Goal: Transaction & Acquisition: Purchase product/service

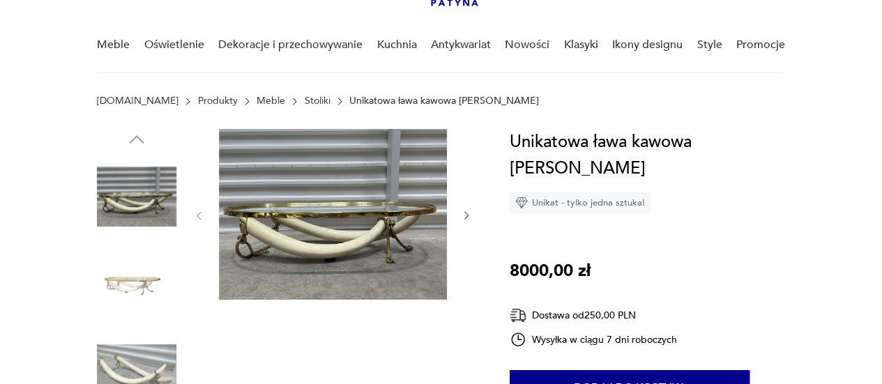
click at [314, 238] on img at bounding box center [333, 214] width 228 height 171
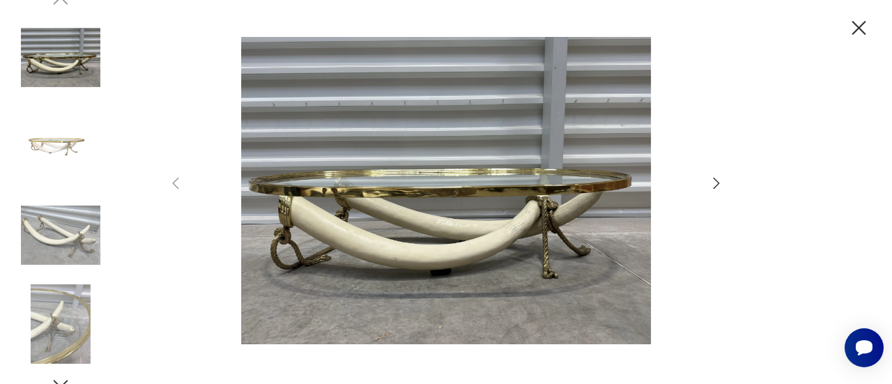
click at [717, 181] on icon "button" at bounding box center [716, 183] width 17 height 17
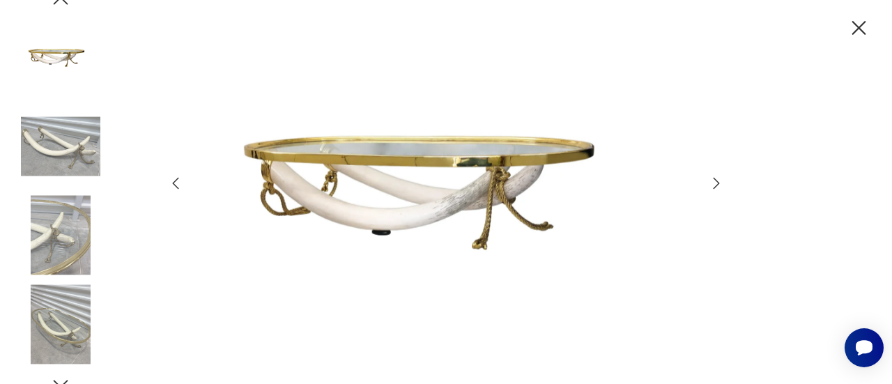
click at [717, 181] on icon "button" at bounding box center [716, 183] width 17 height 17
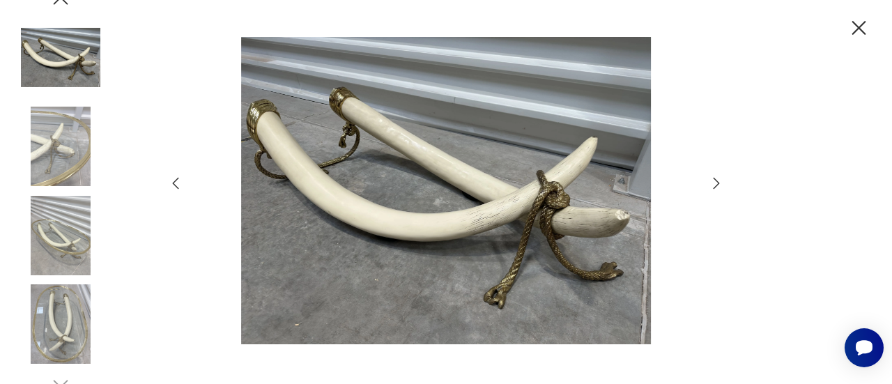
click at [717, 181] on icon "button" at bounding box center [716, 183] width 17 height 17
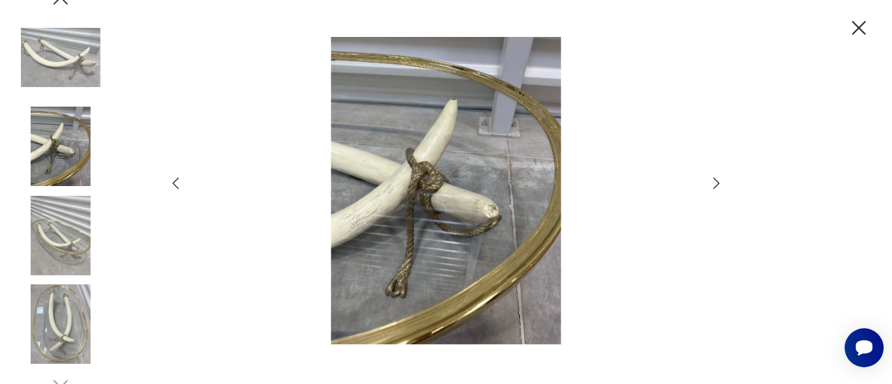
click at [717, 181] on icon "button" at bounding box center [716, 183] width 17 height 17
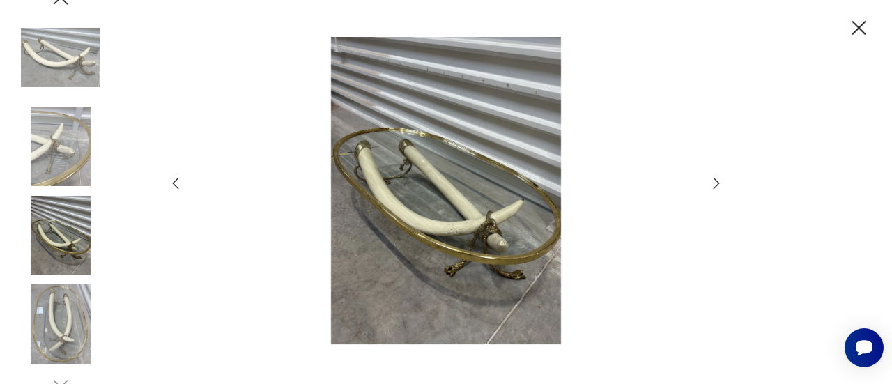
click at [717, 181] on icon "button" at bounding box center [716, 183] width 17 height 17
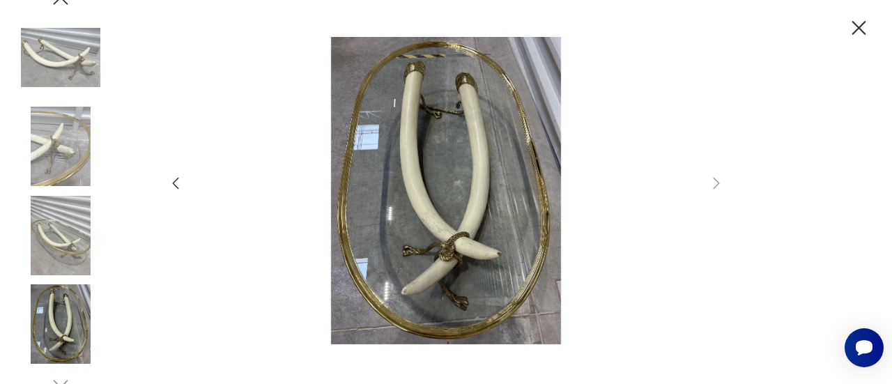
click at [855, 20] on icon "button" at bounding box center [859, 28] width 24 height 24
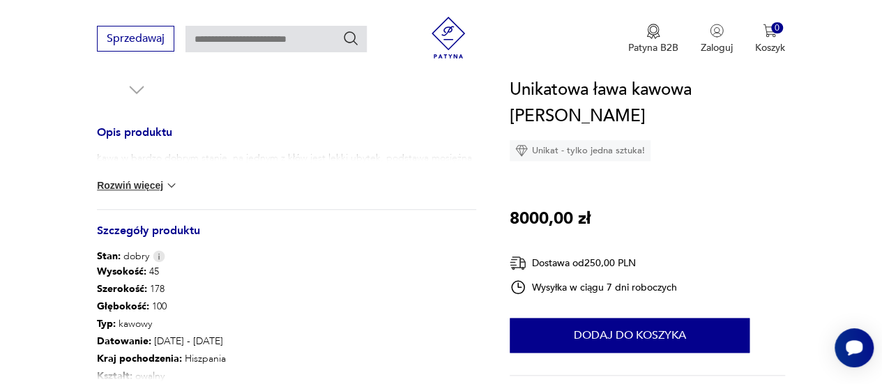
scroll to position [586, 0]
